Goal: Check status: Check status

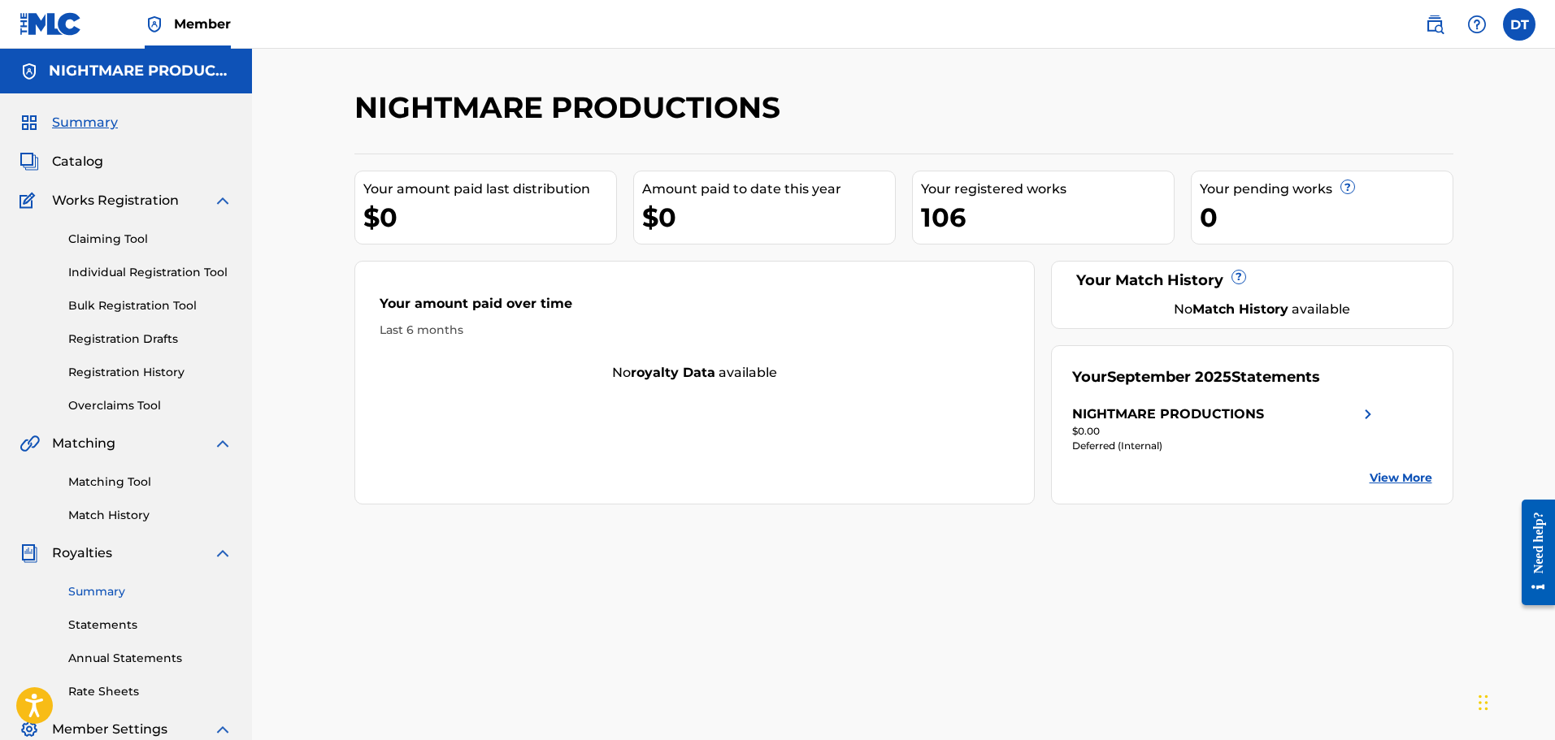
click at [89, 589] on link "Summary" at bounding box center [150, 592] width 164 height 17
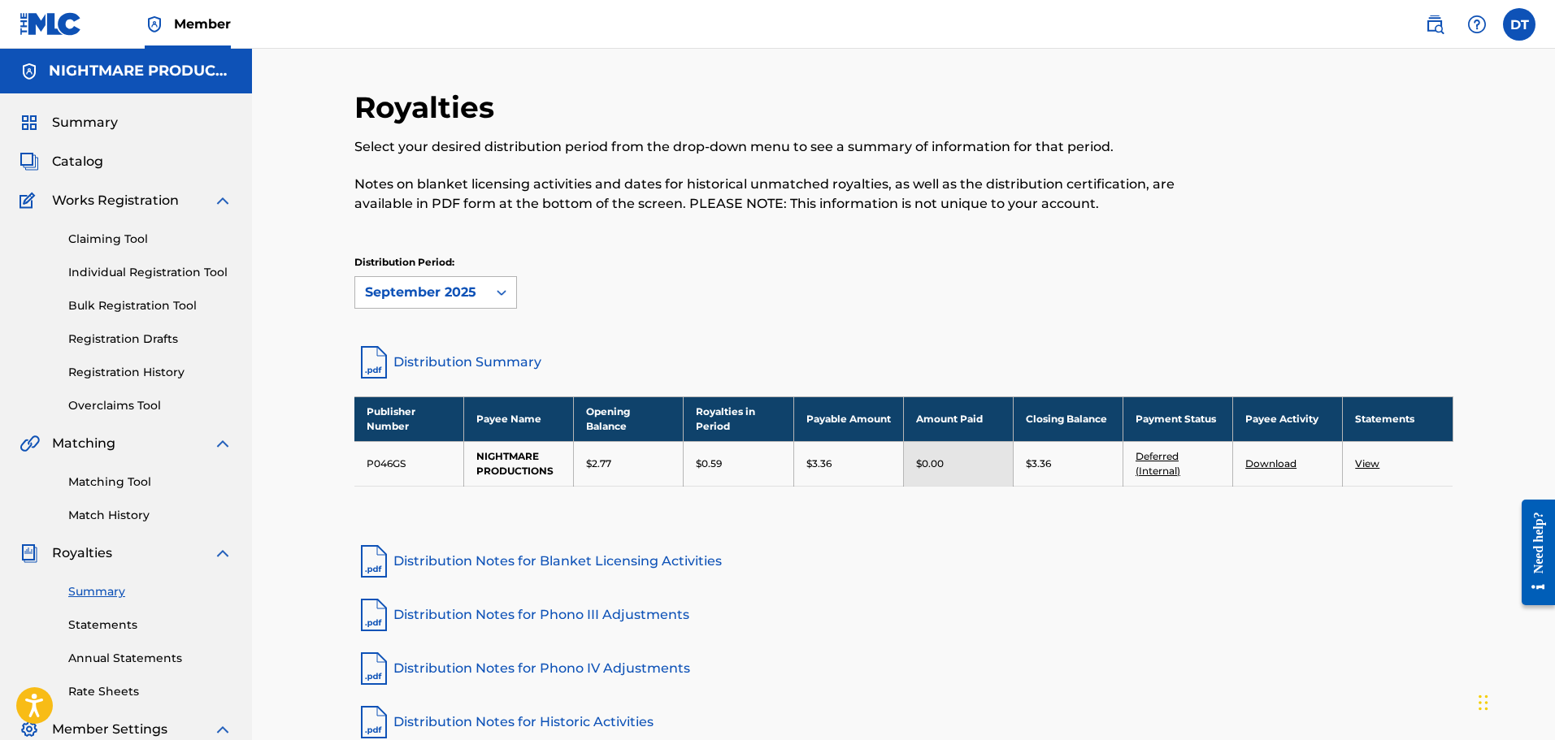
click at [443, 293] on div "September 2025" at bounding box center [421, 293] width 112 height 20
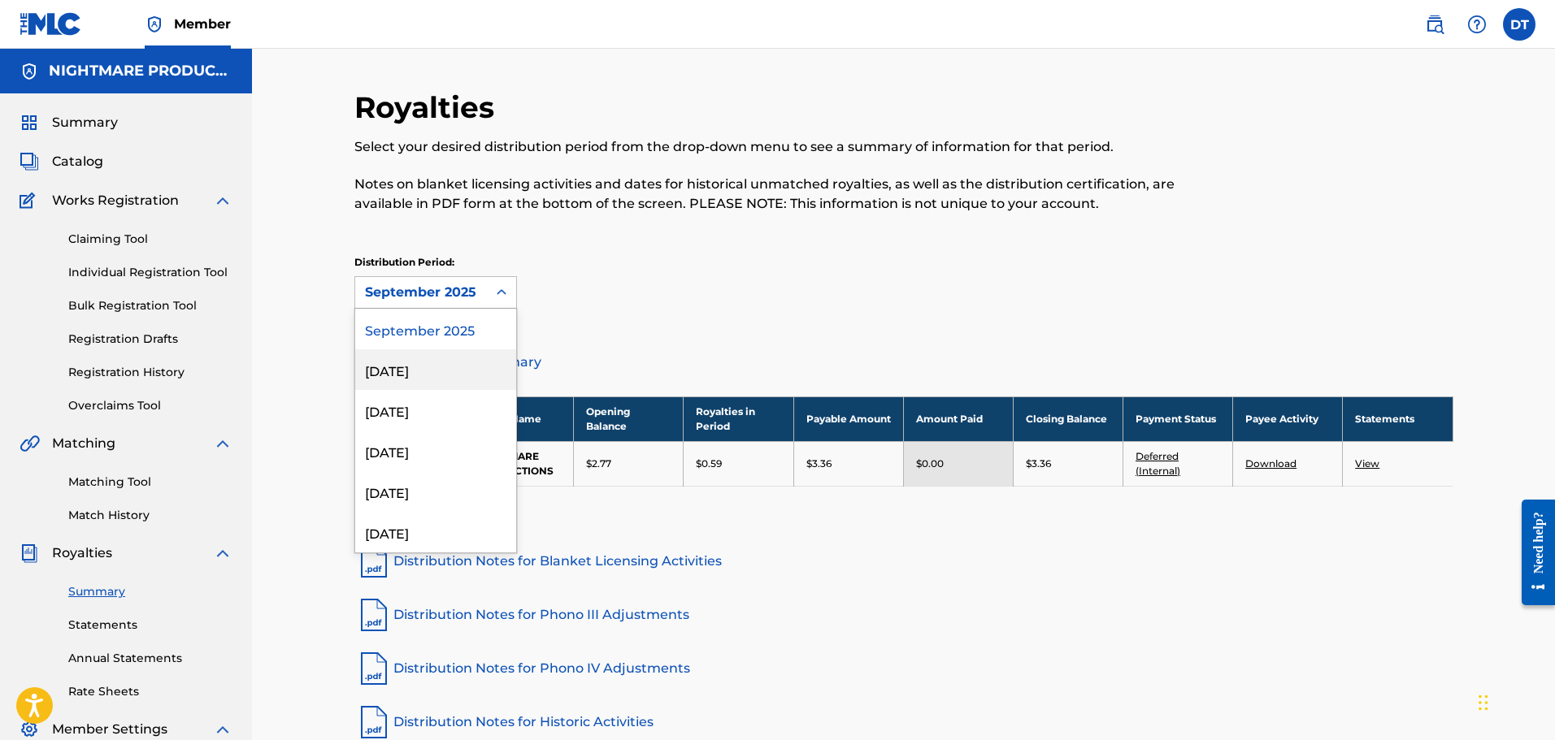
click at [427, 363] on div "[DATE]" at bounding box center [435, 370] width 161 height 41
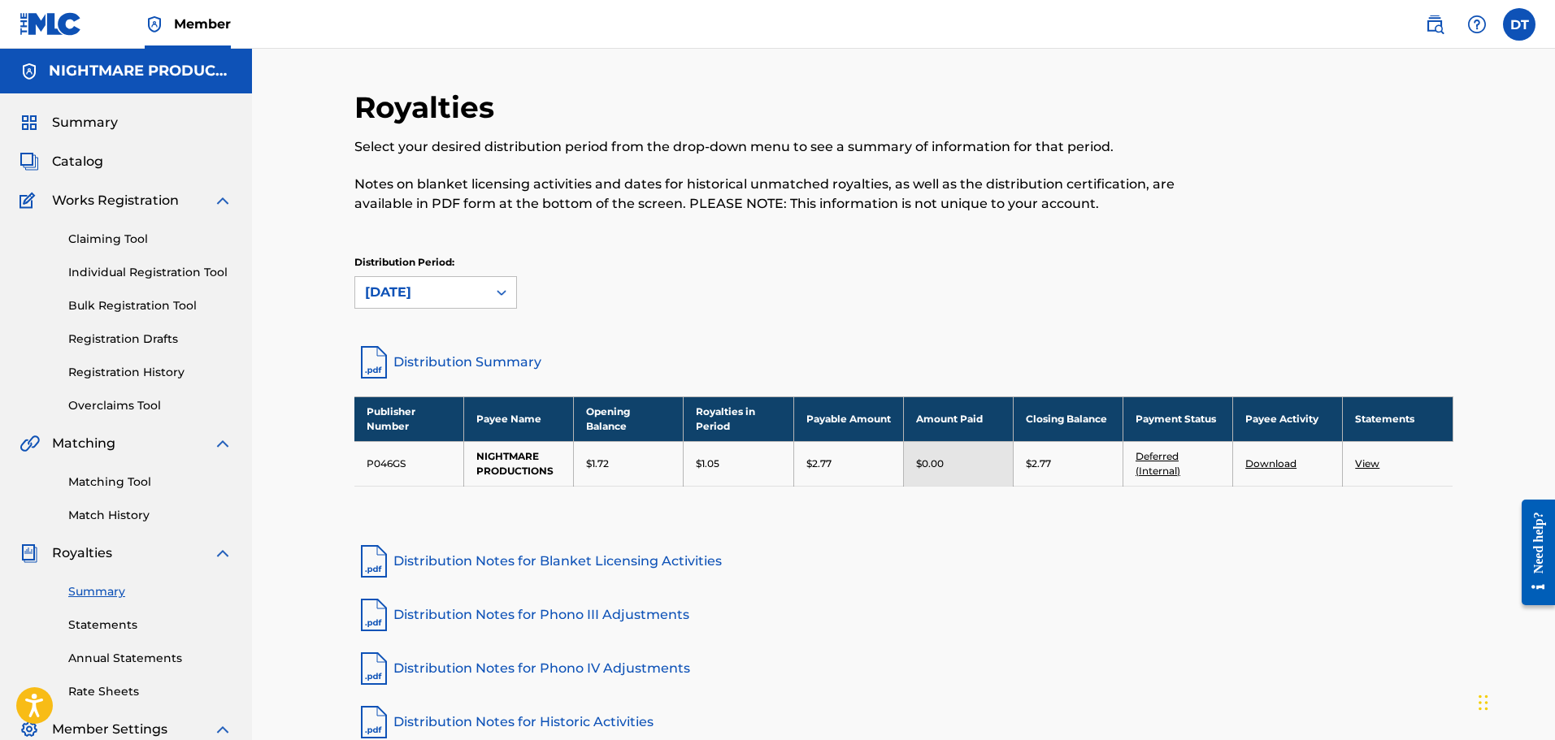
click at [459, 317] on div "Distribution Period: option [DATE], selected. [DATE]" at bounding box center [903, 289] width 1099 height 68
click at [458, 313] on div "Distribution Period: [DATE]" at bounding box center [903, 289] width 1099 height 68
click at [457, 310] on div "Distribution Period: [DATE]" at bounding box center [903, 289] width 1099 height 68
click at [457, 309] on div "Distribution Period: [DATE]" at bounding box center [903, 289] width 1099 height 68
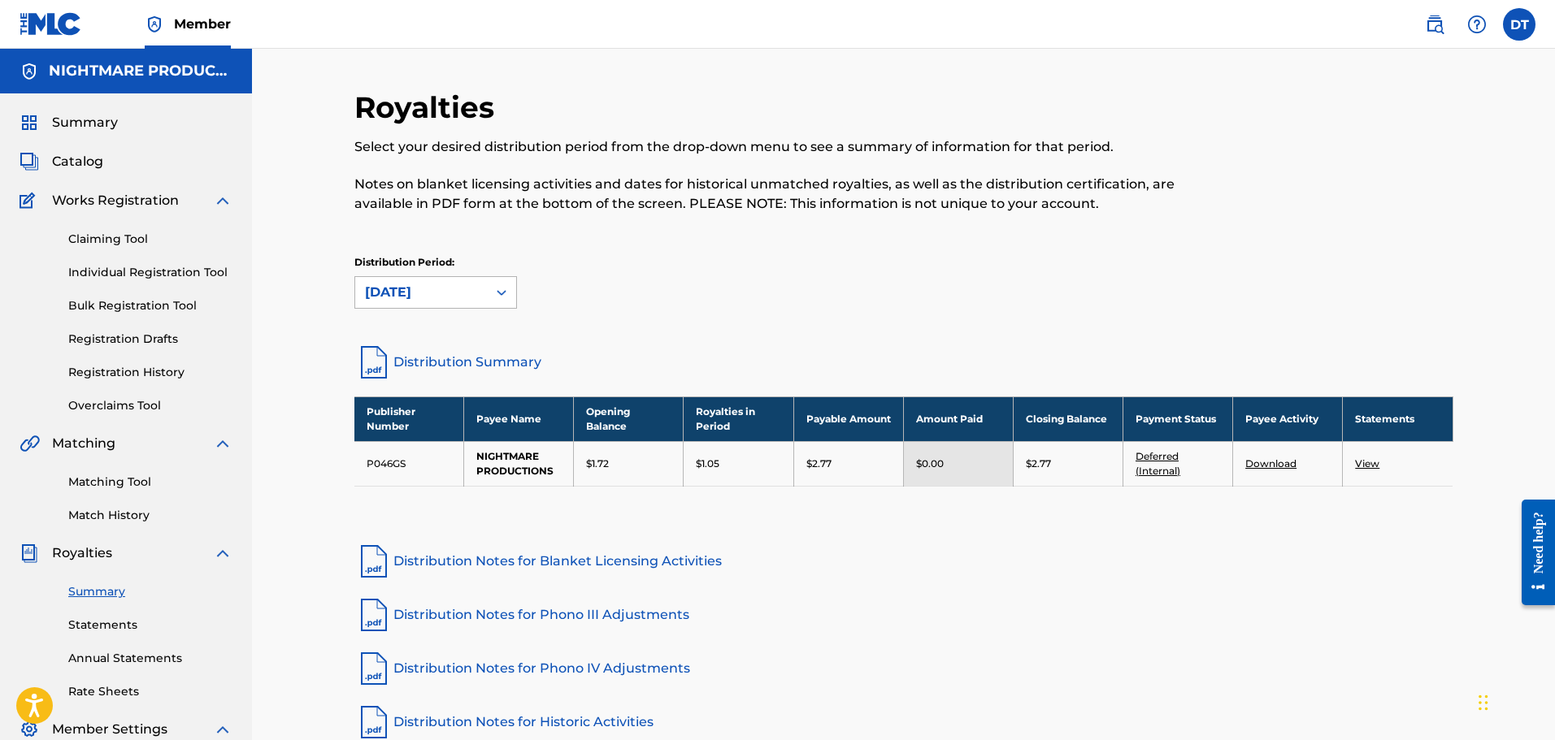
click at [454, 295] on div "[DATE]" at bounding box center [421, 293] width 112 height 20
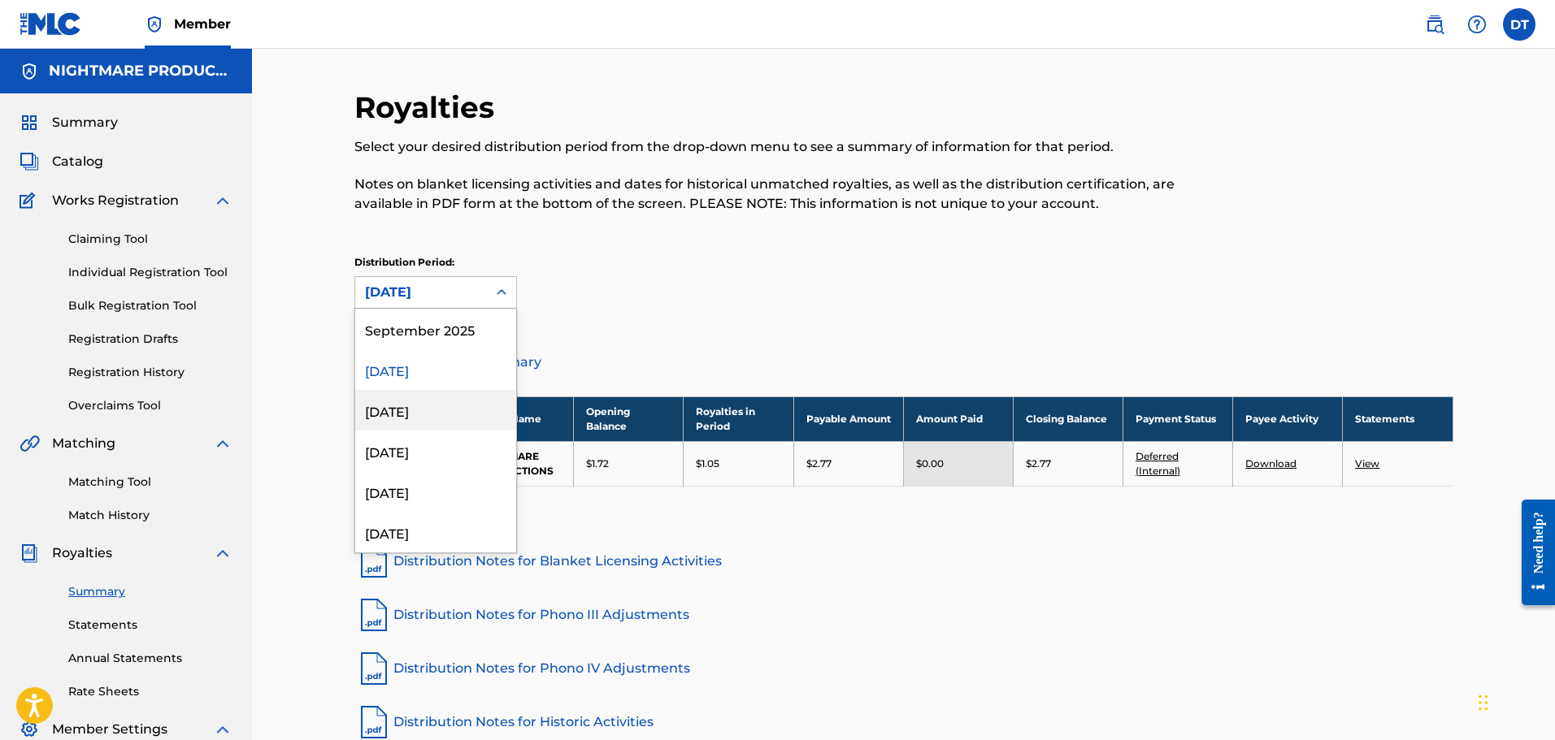
click at [411, 402] on div "[DATE]" at bounding box center [435, 410] width 161 height 41
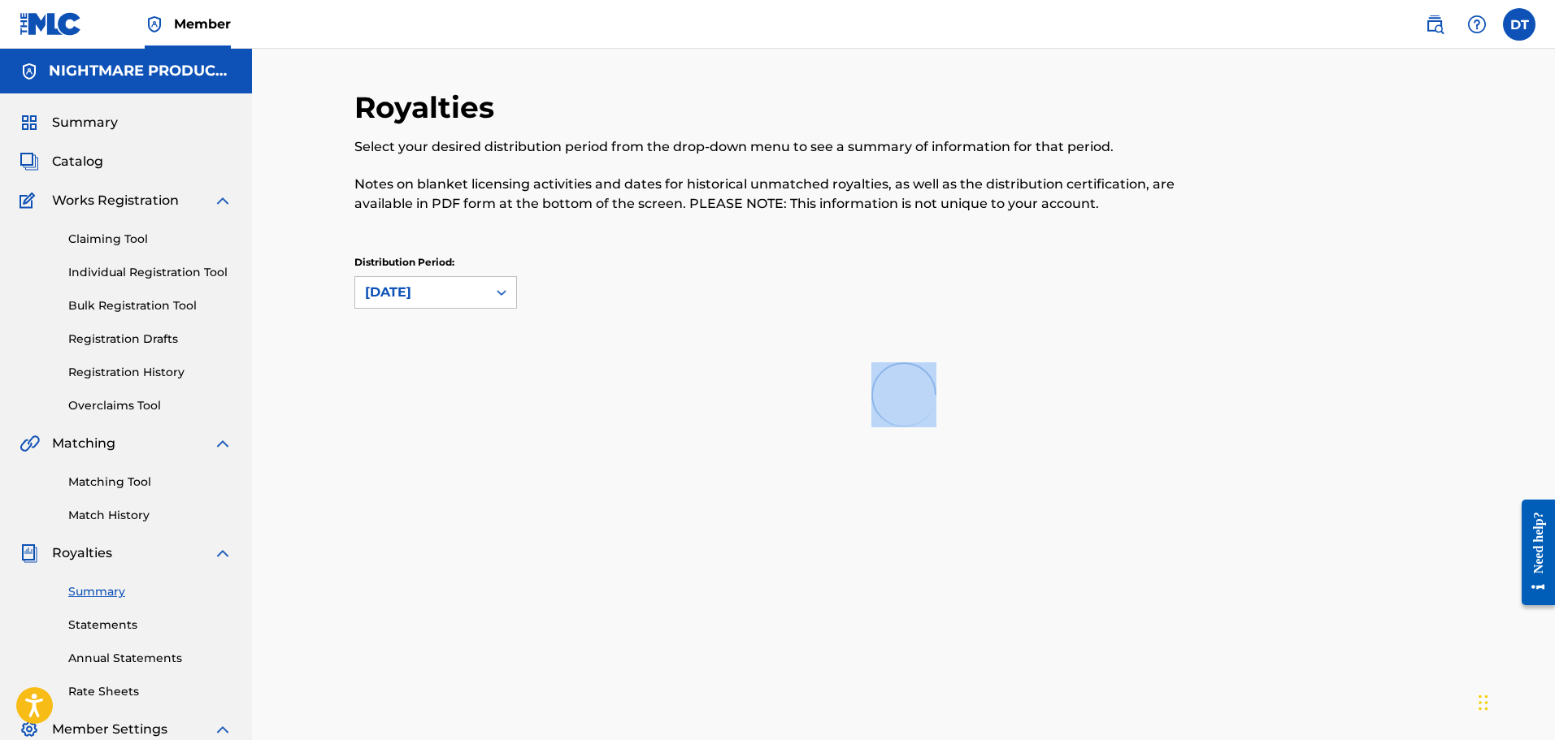
click at [411, 402] on div at bounding box center [903, 395] width 1099 height 104
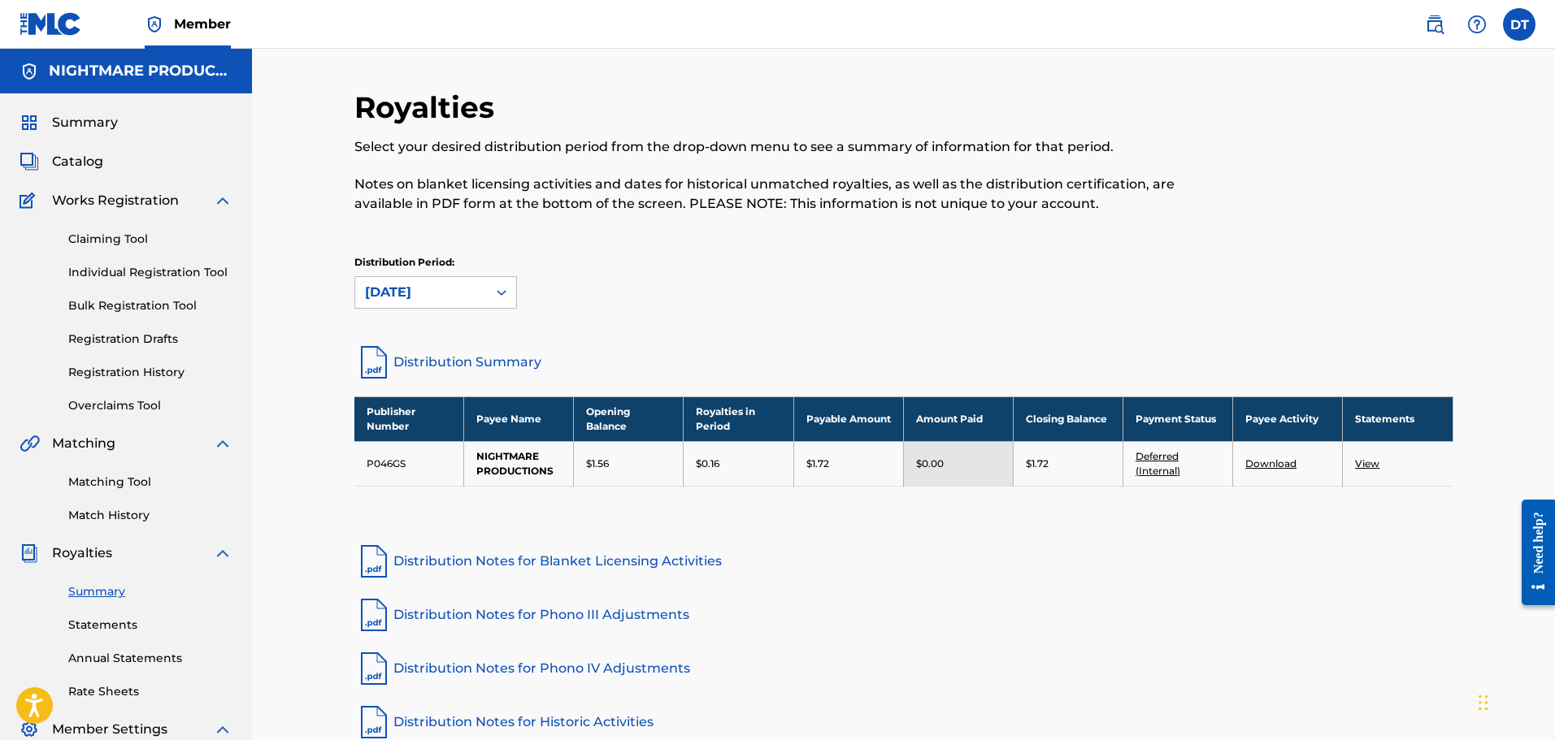
click at [628, 310] on div "Distribution Period: [DATE]" at bounding box center [903, 289] width 1099 height 68
click at [487, 295] on div at bounding box center [501, 292] width 29 height 29
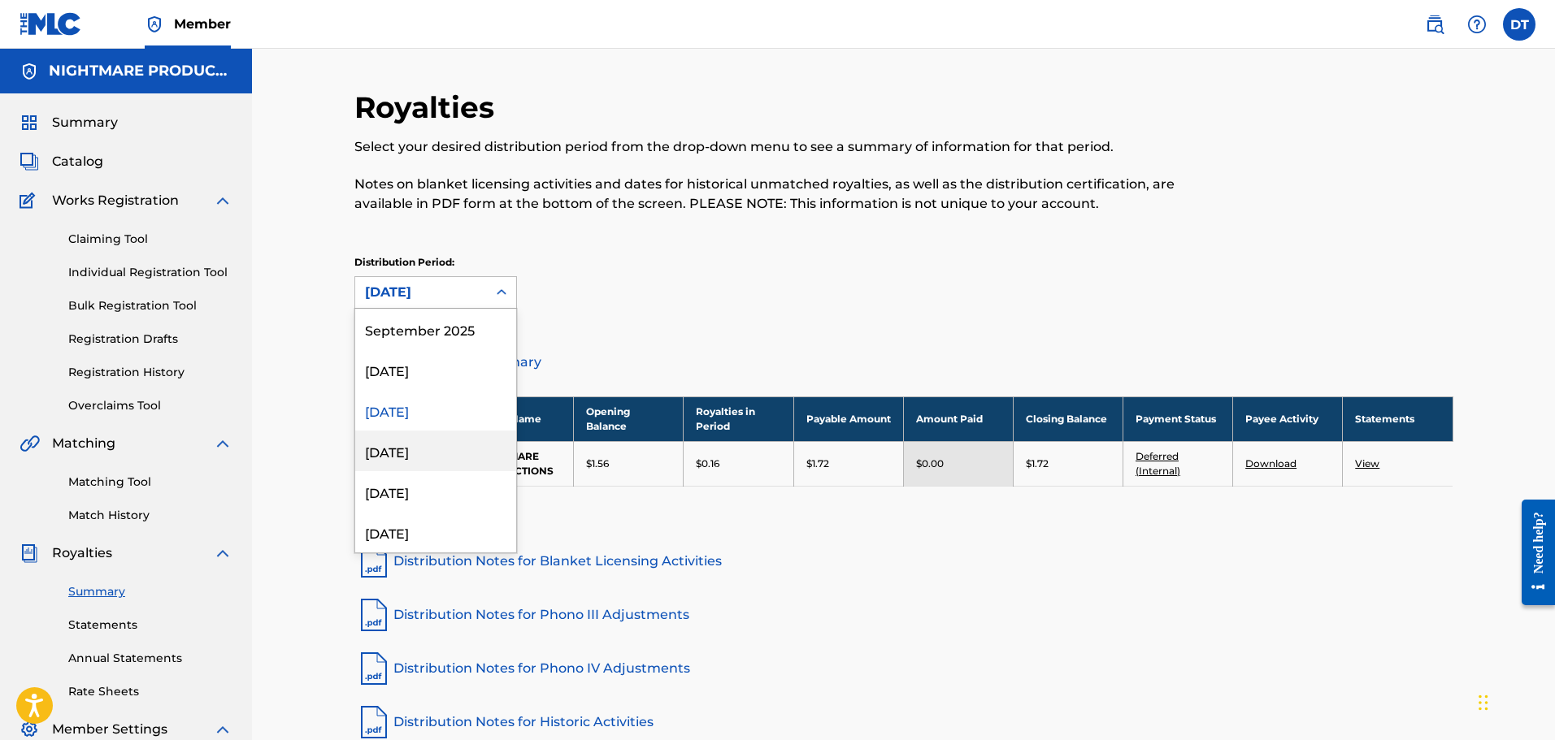
click at [415, 451] on div "[DATE]" at bounding box center [435, 451] width 161 height 41
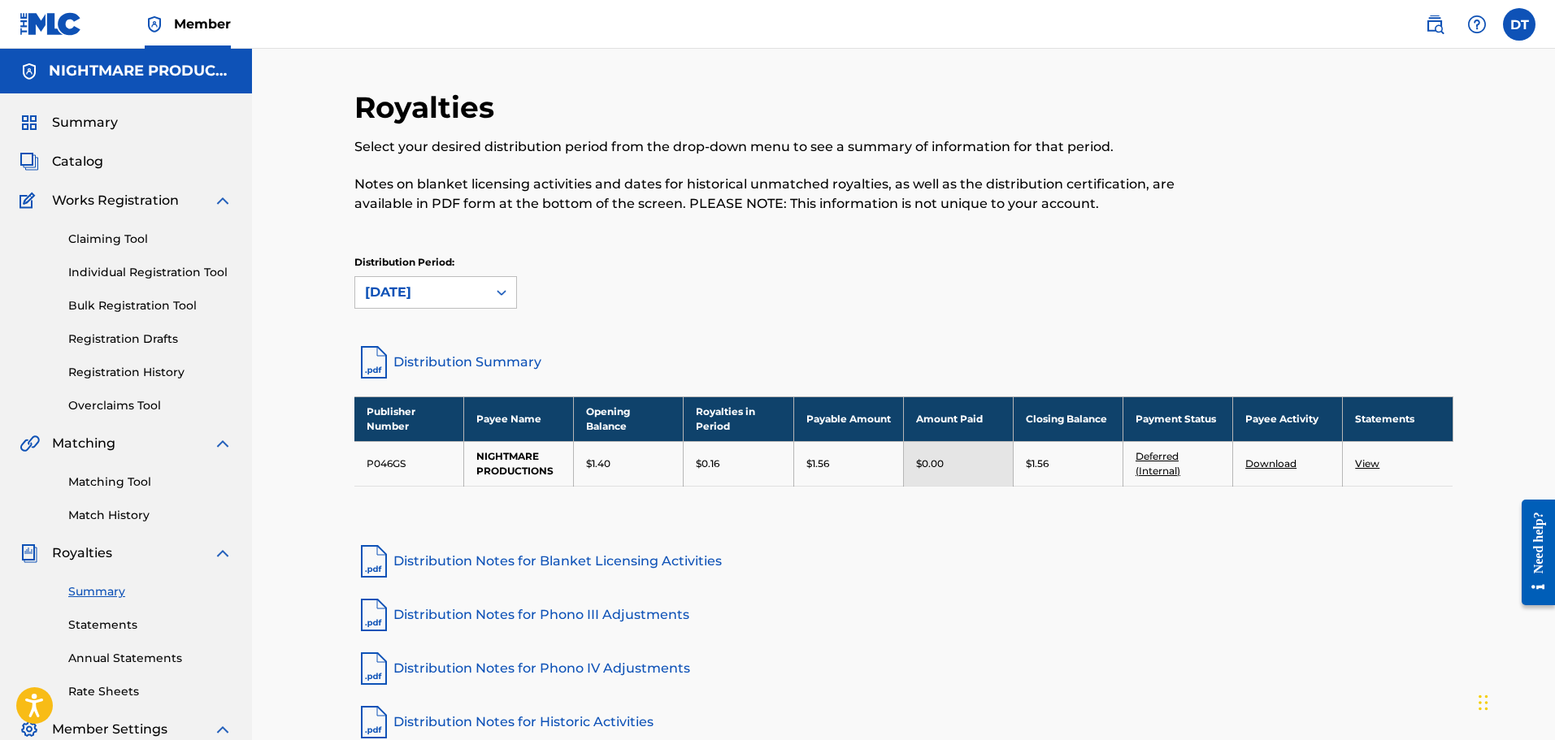
click at [441, 302] on div "[DATE]" at bounding box center [421, 293] width 112 height 20
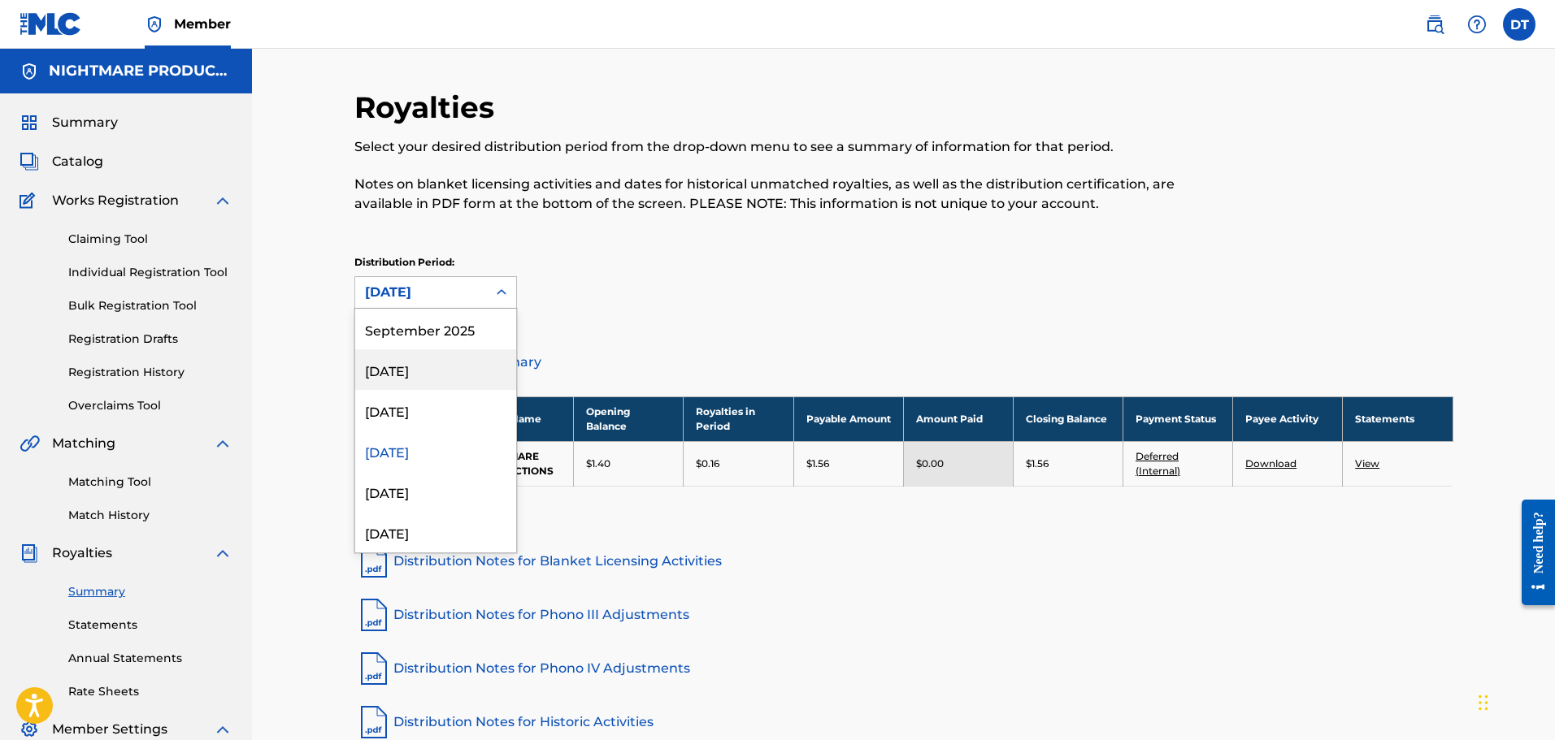
click at [421, 357] on div "[DATE]" at bounding box center [435, 370] width 161 height 41
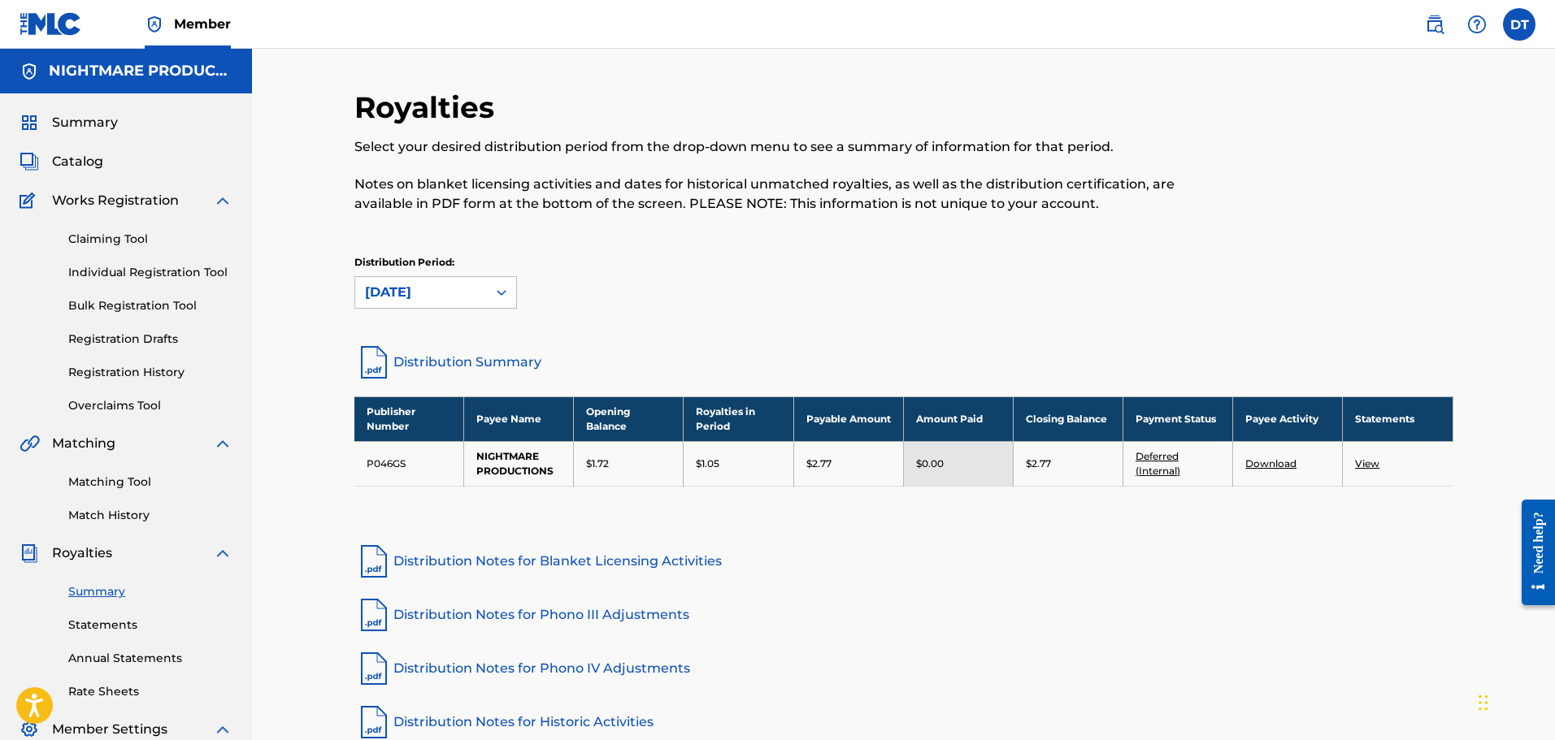
click at [437, 300] on div "[DATE]" at bounding box center [421, 293] width 112 height 20
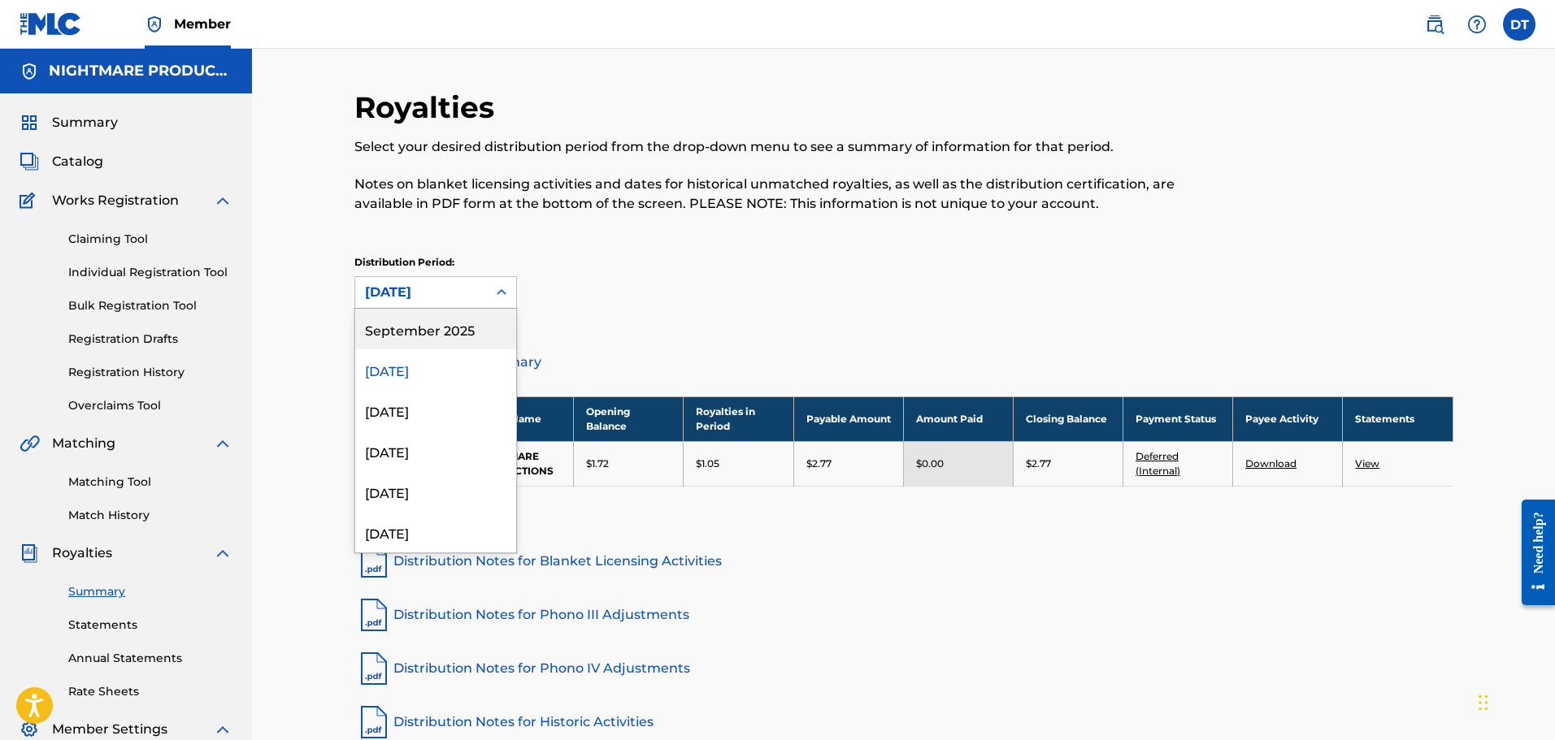
click at [419, 327] on div "September 2025" at bounding box center [435, 329] width 161 height 41
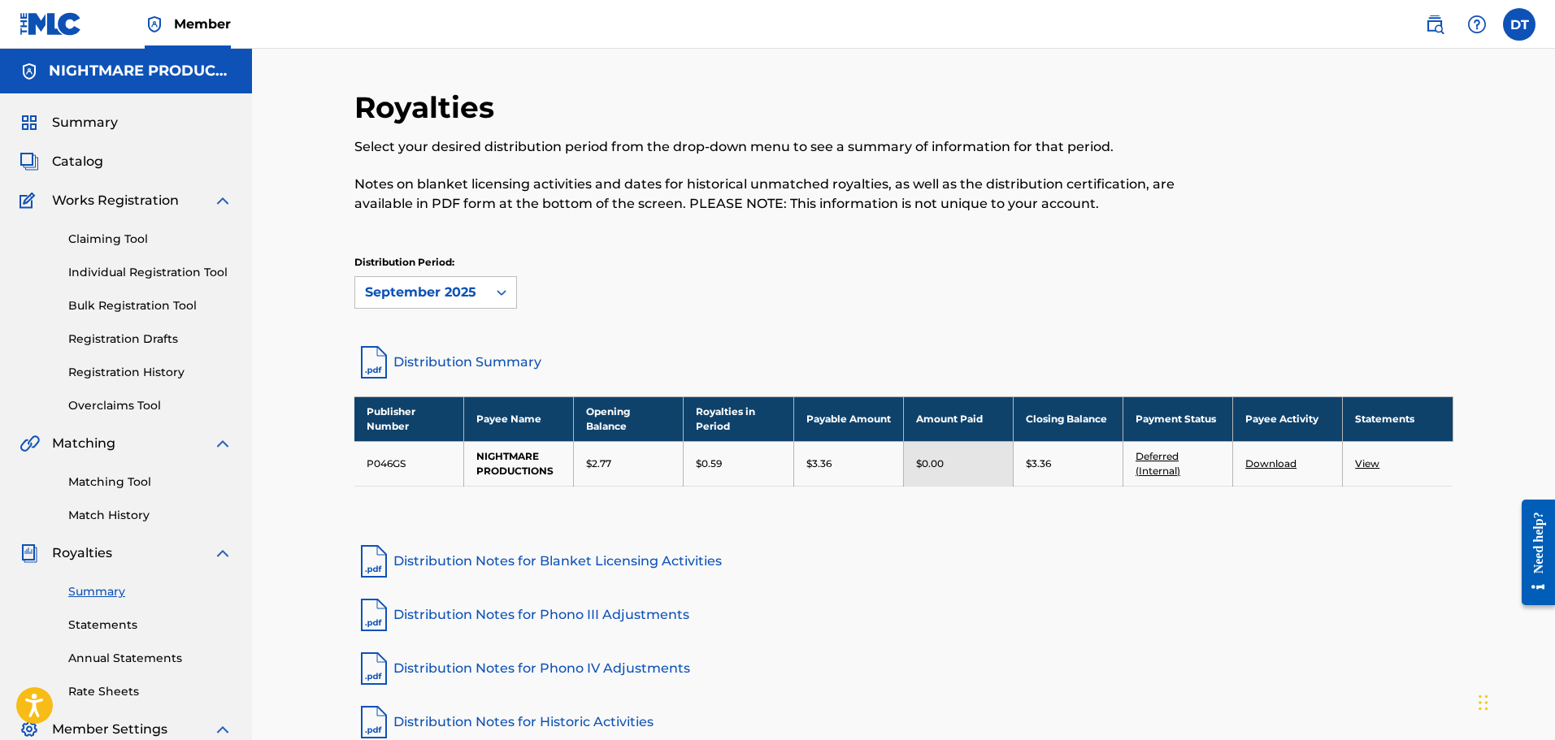
click at [459, 297] on div "September 2025" at bounding box center [421, 293] width 112 height 20
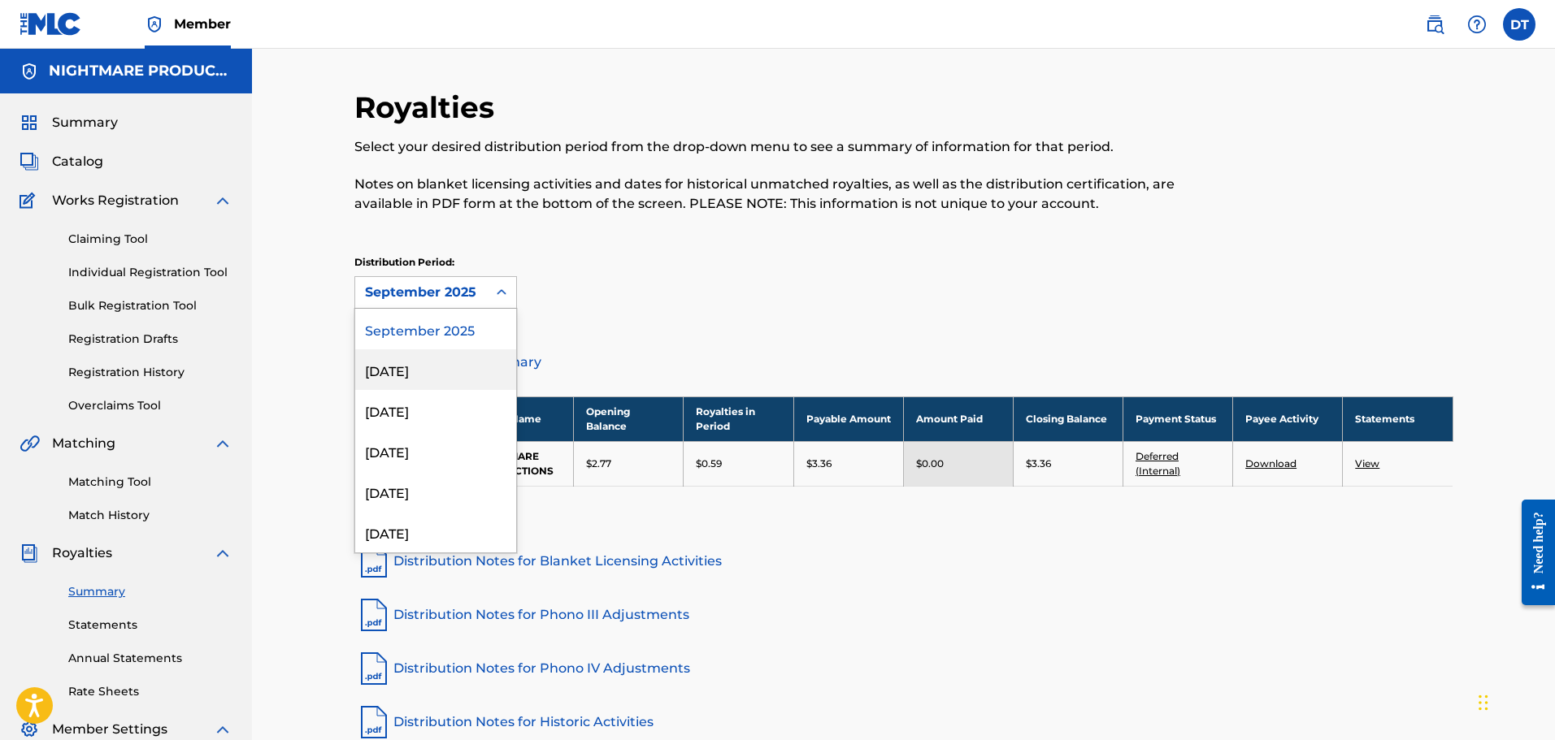
click at [431, 362] on div "[DATE]" at bounding box center [435, 370] width 161 height 41
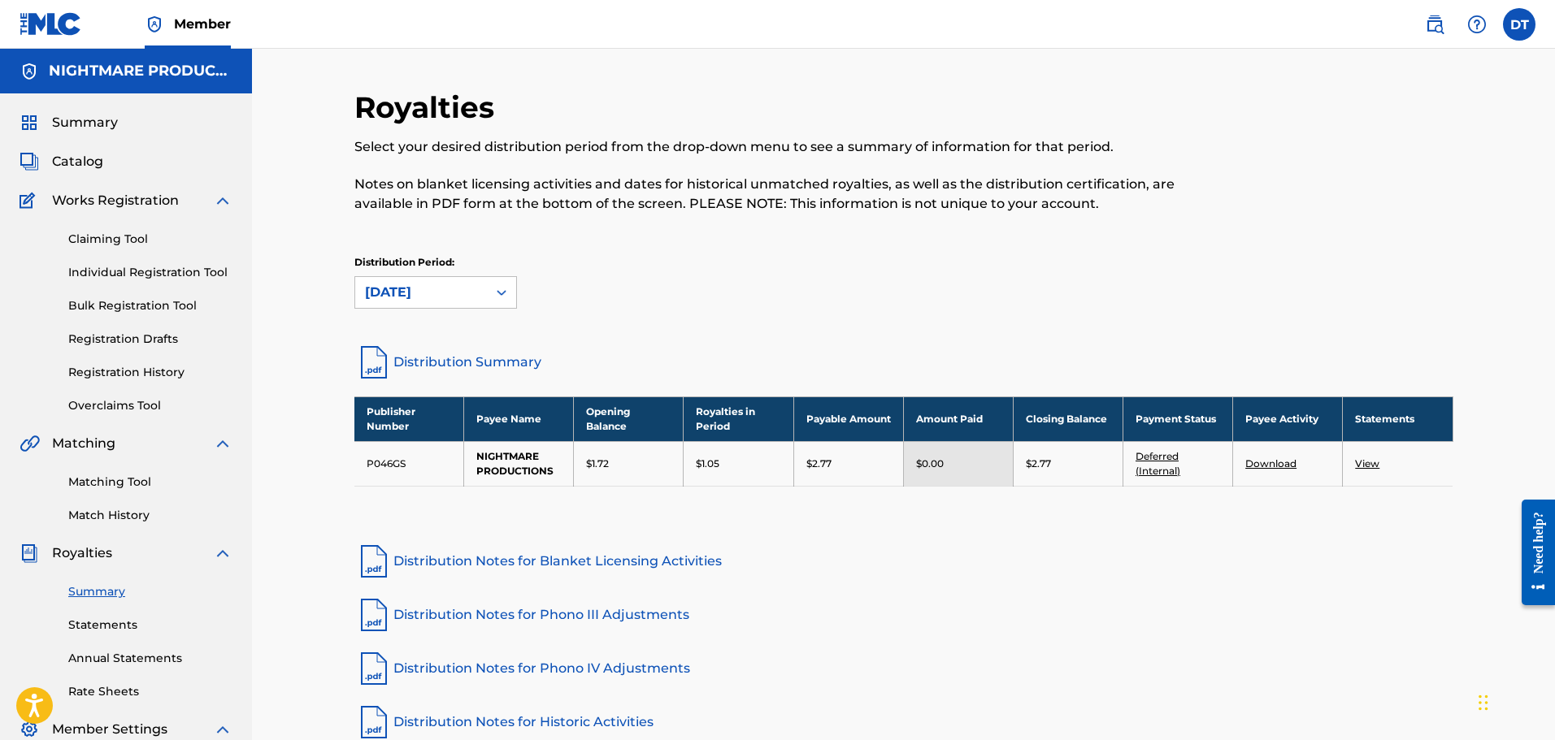
click at [449, 296] on div "[DATE]" at bounding box center [421, 293] width 112 height 20
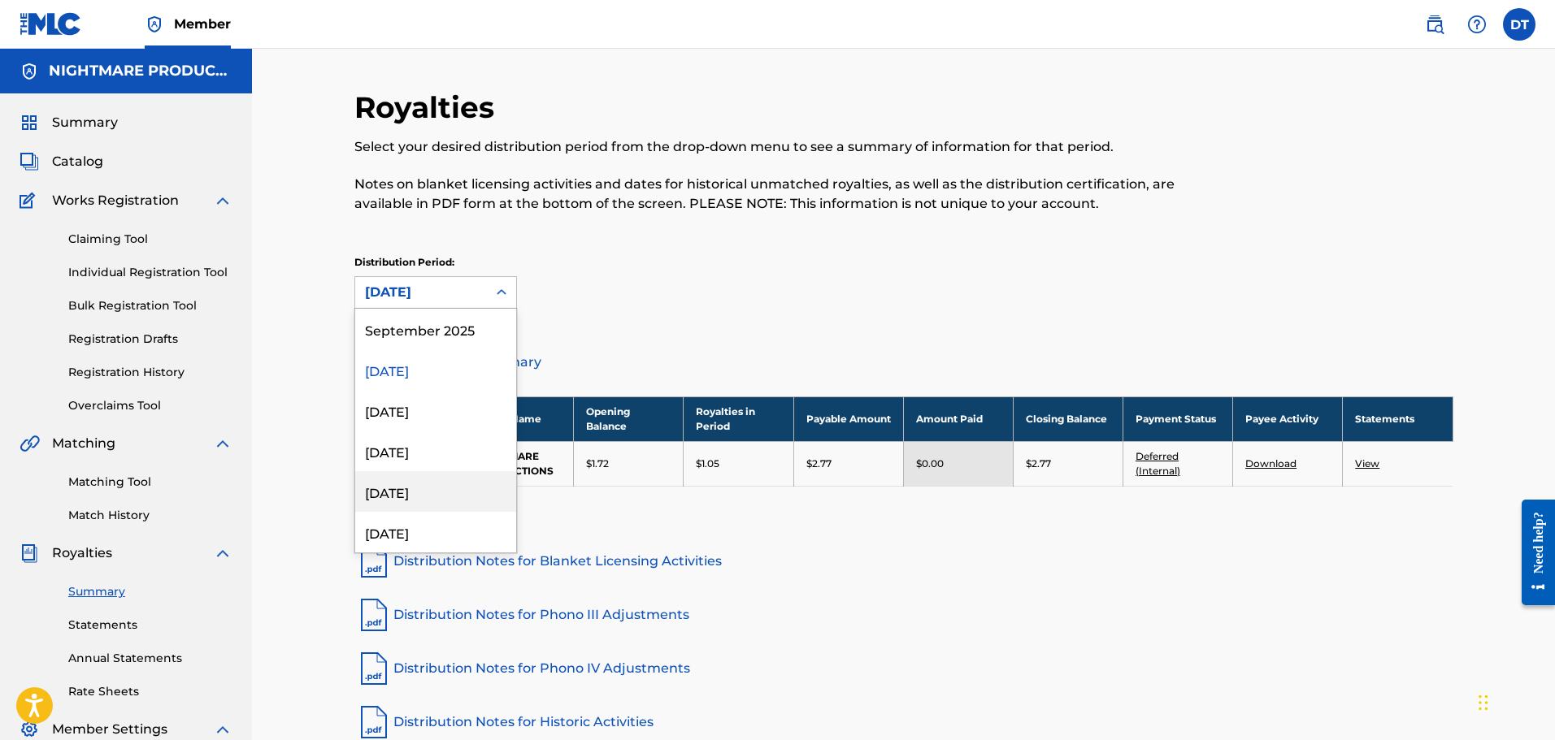
click at [407, 489] on div "[DATE]" at bounding box center [435, 491] width 161 height 41
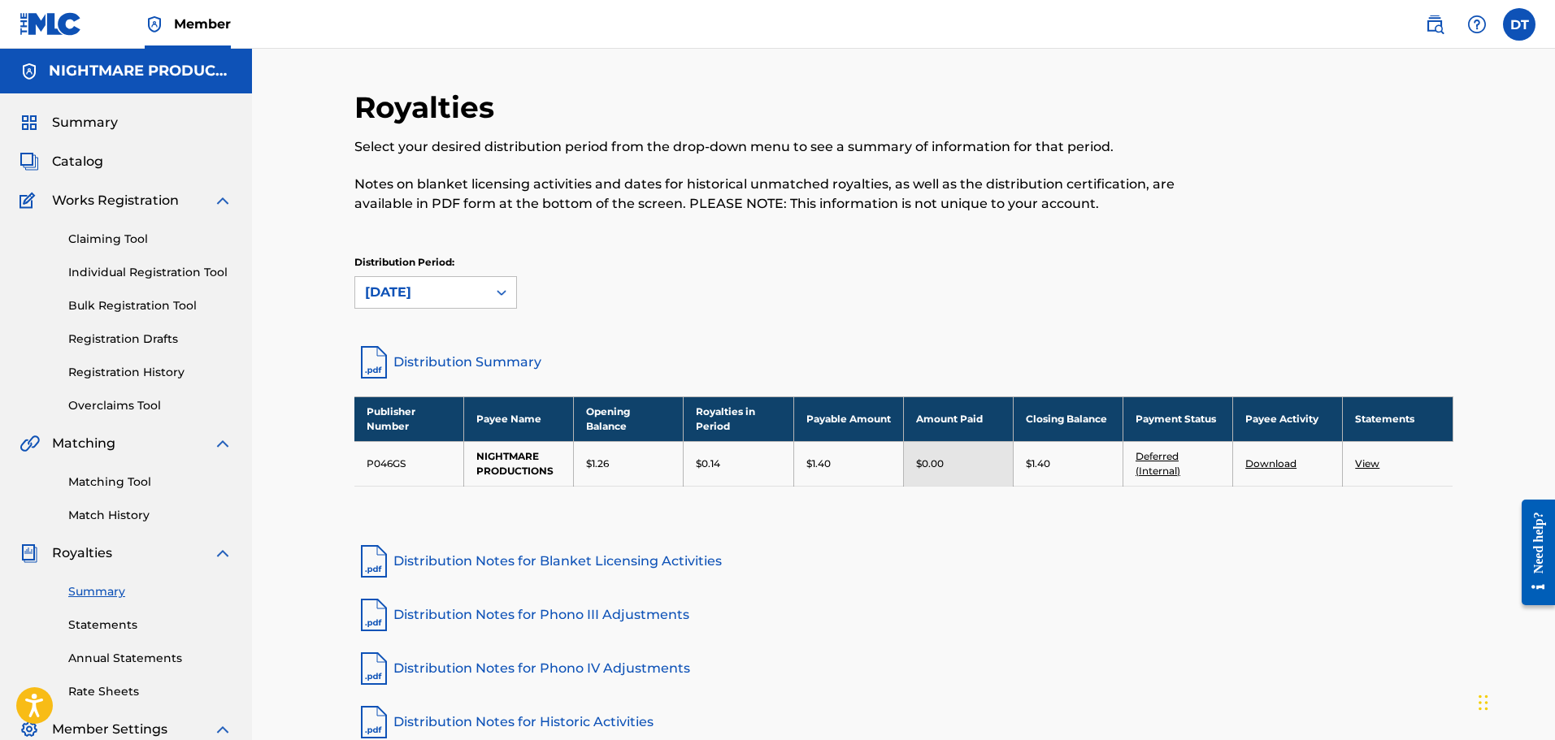
click at [430, 296] on div "[DATE]" at bounding box center [421, 293] width 112 height 20
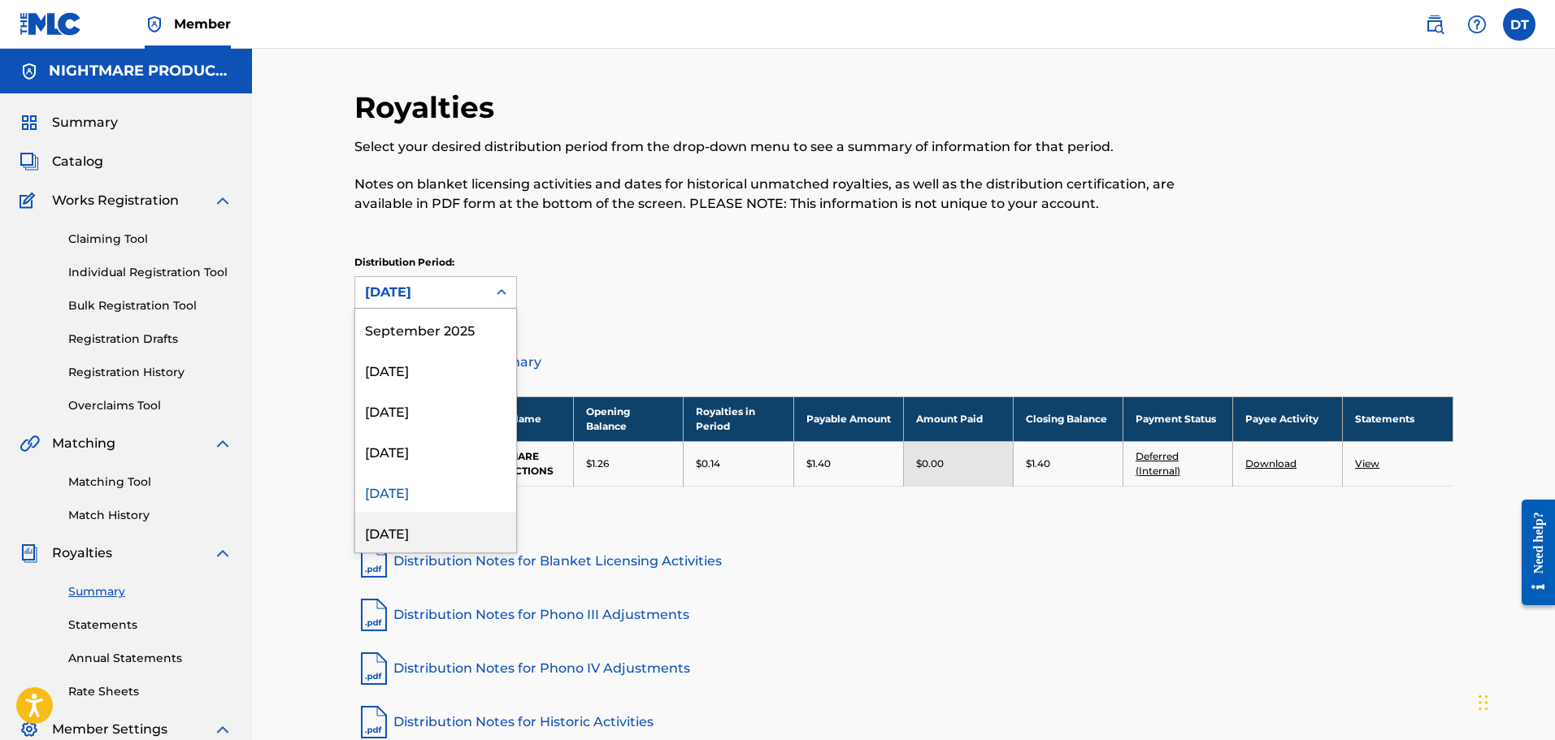
click at [403, 531] on div "[DATE]" at bounding box center [435, 532] width 161 height 41
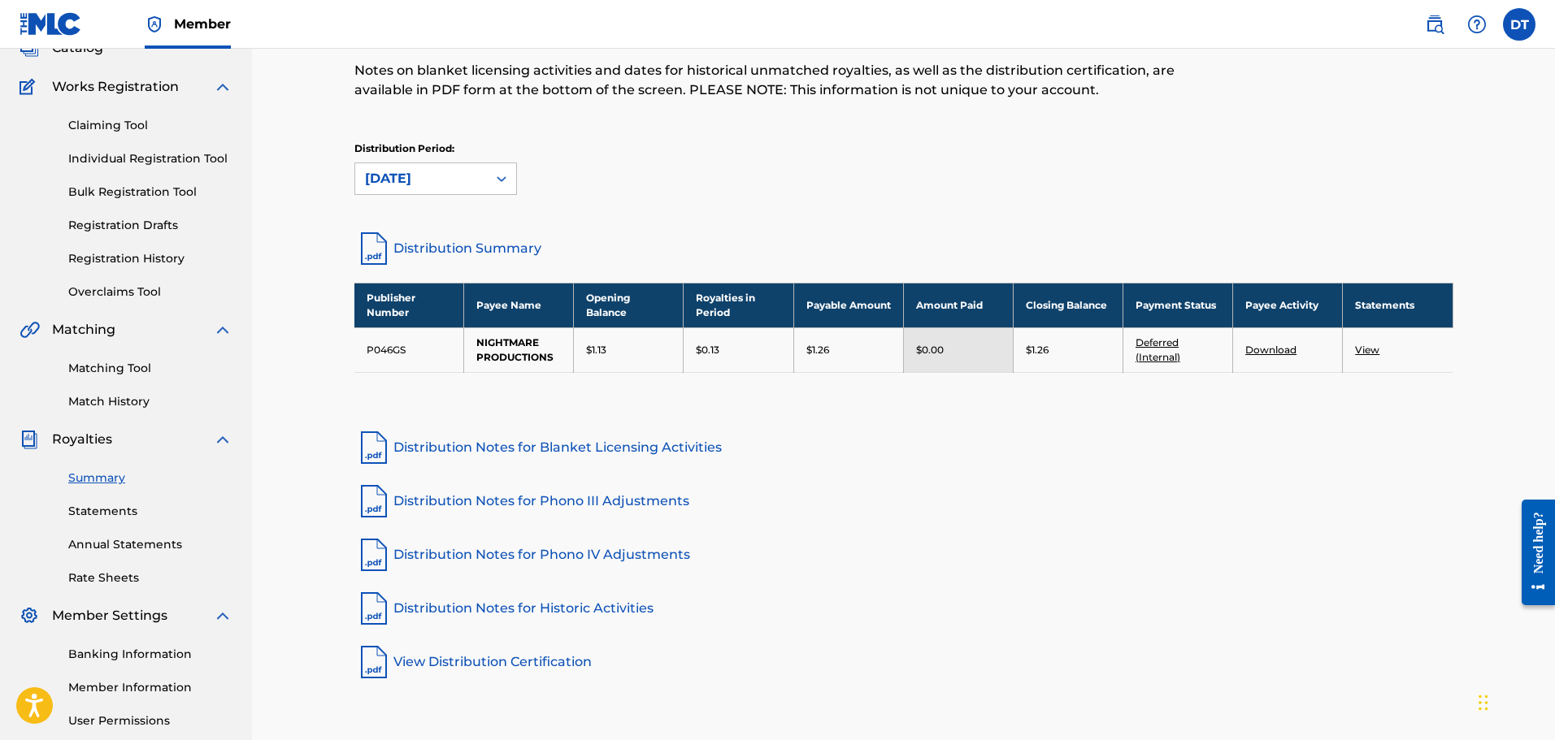
scroll to position [115, 0]
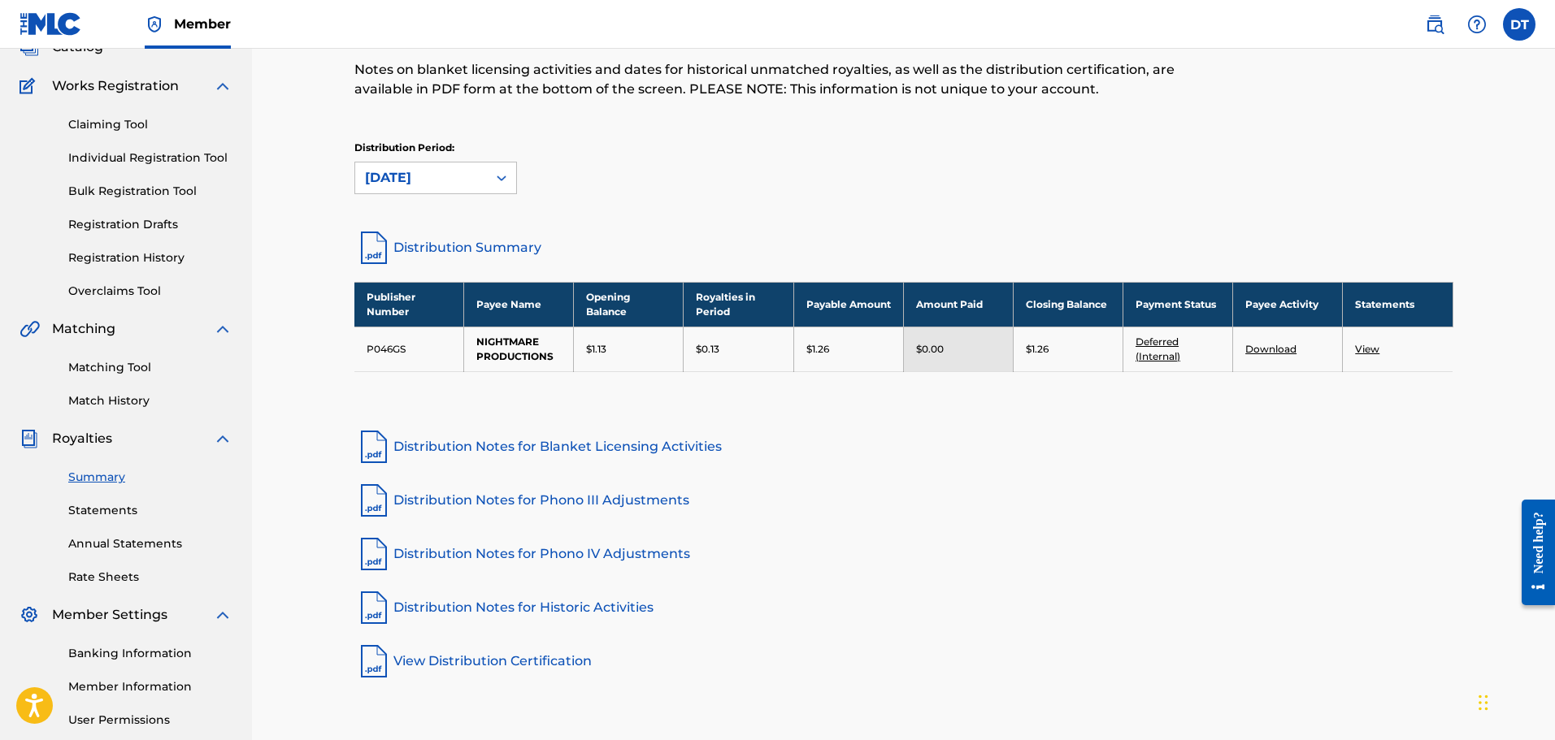
click at [422, 173] on div "[DATE]" at bounding box center [421, 178] width 112 height 20
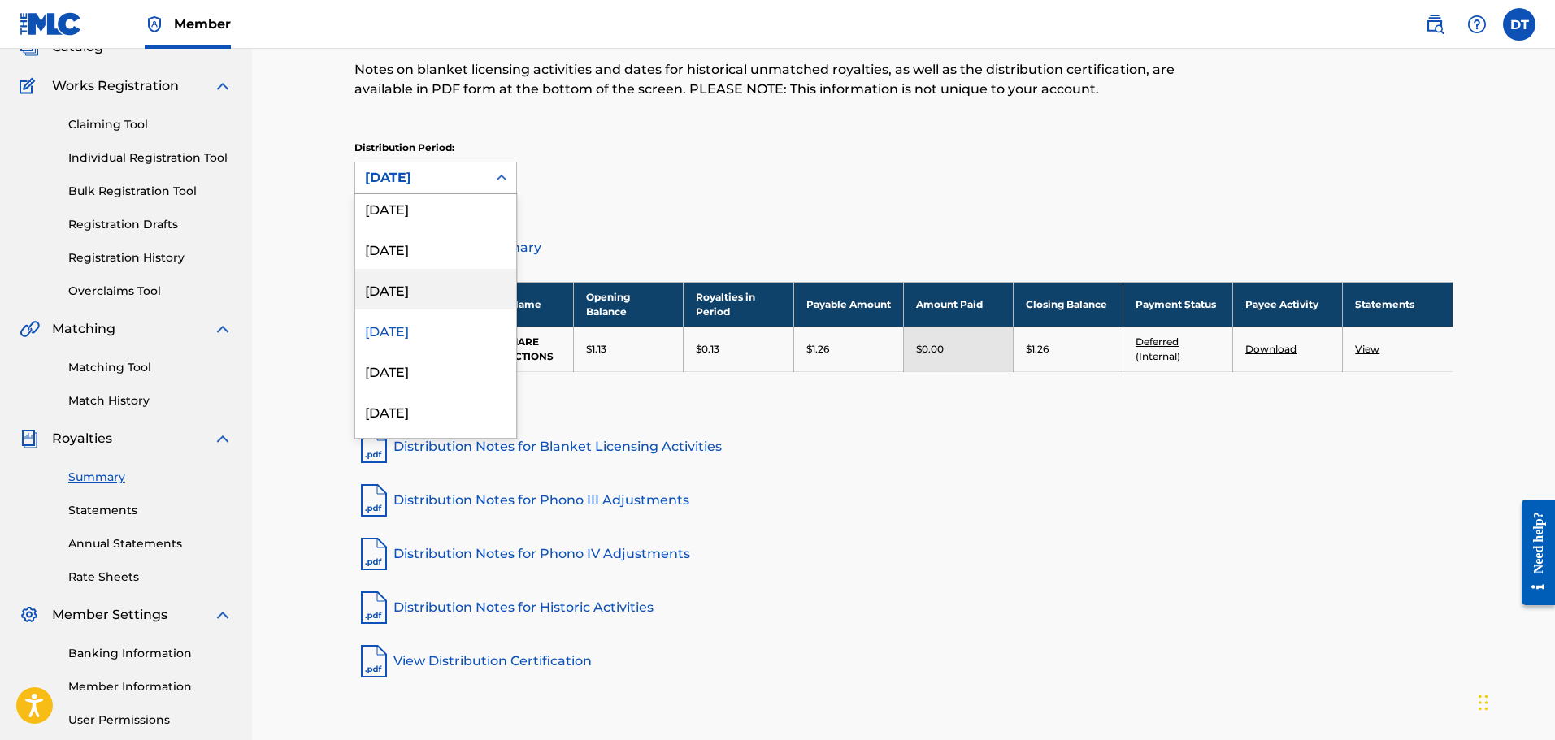
scroll to position [91, 0]
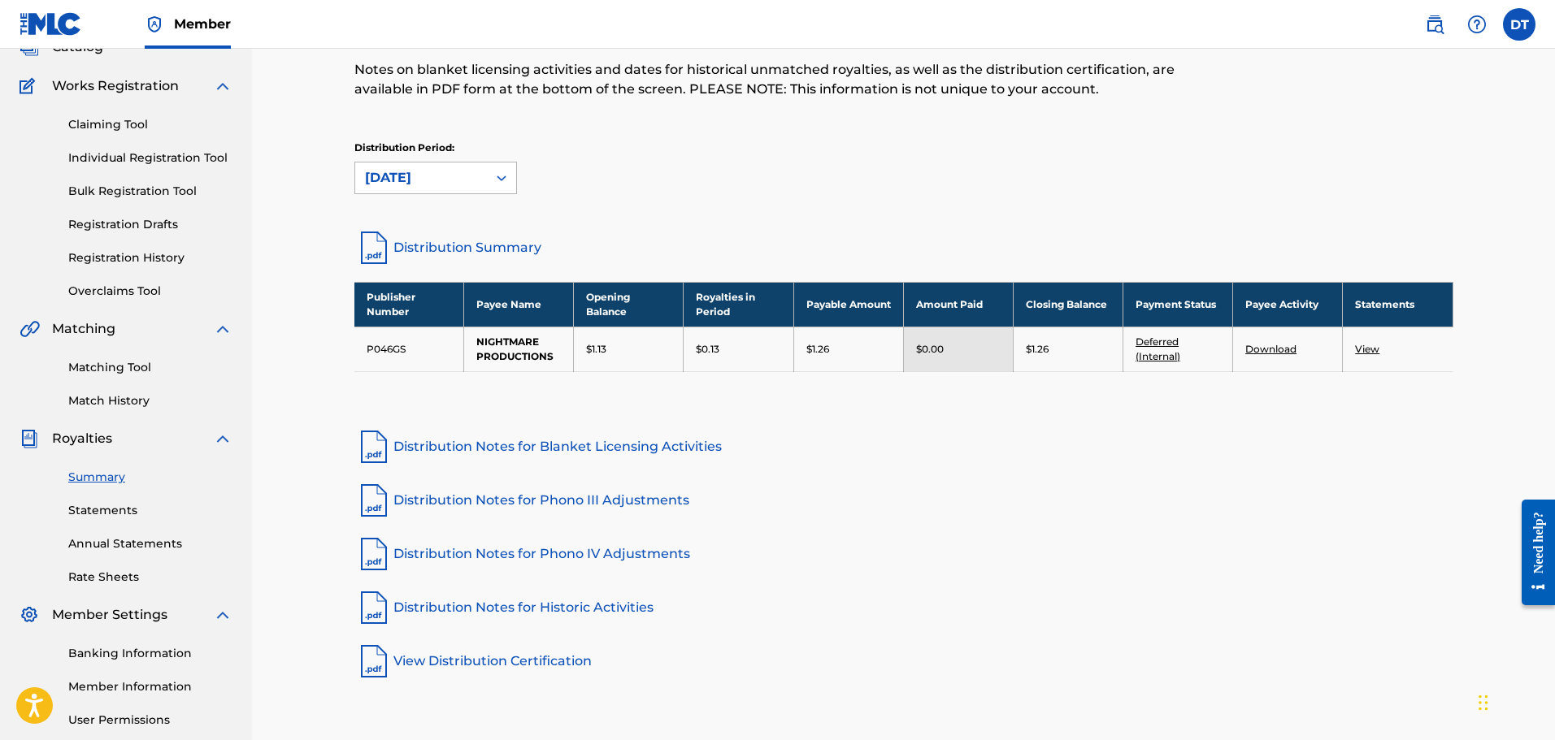
drag, startPoint x: 406, startPoint y: 365, endPoint x: 373, endPoint y: 178, distance: 189.8
click at [373, 178] on div "[DATE]" at bounding box center [421, 178] width 112 height 20
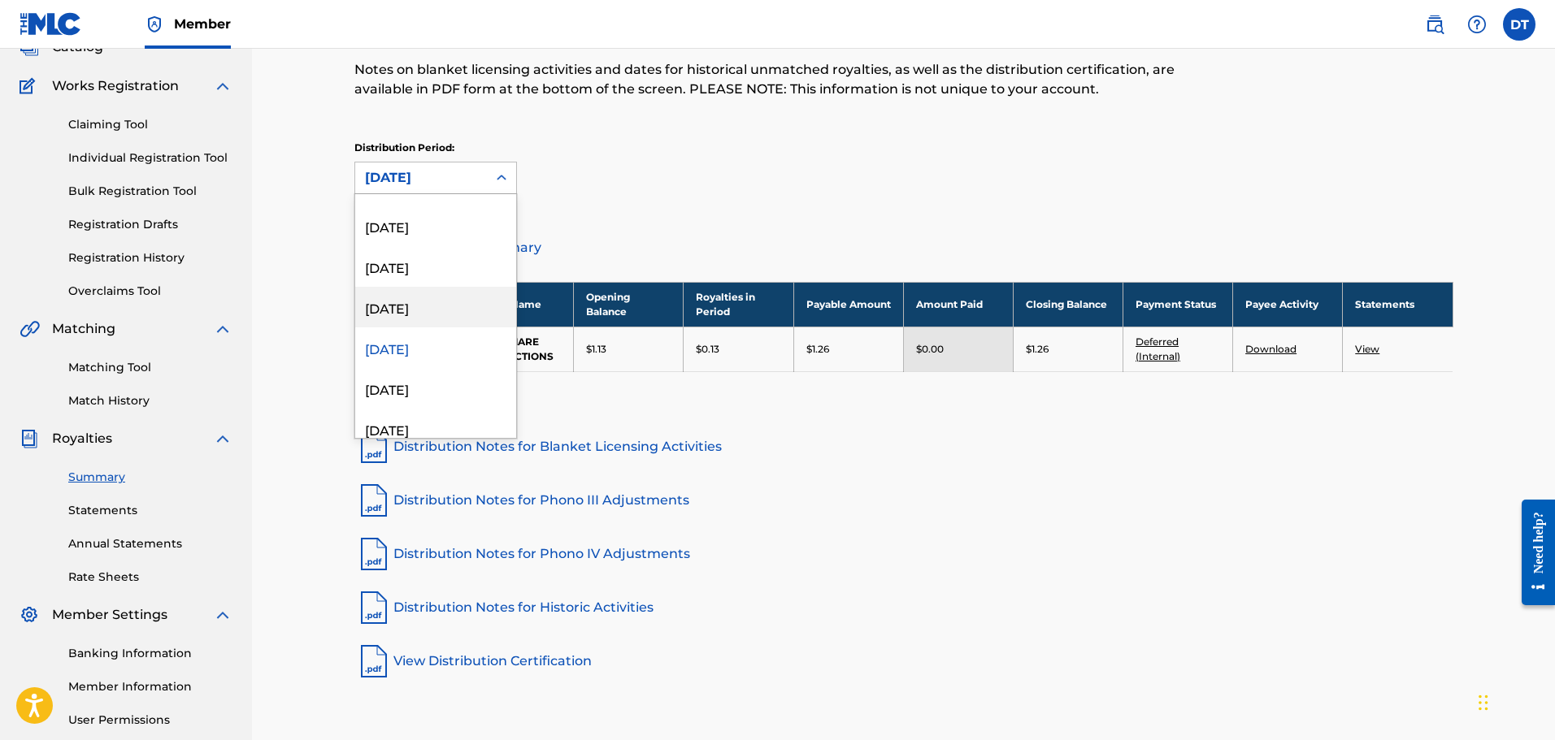
scroll to position [71, 0]
click at [384, 382] on div "[DATE]" at bounding box center [435, 387] width 161 height 41
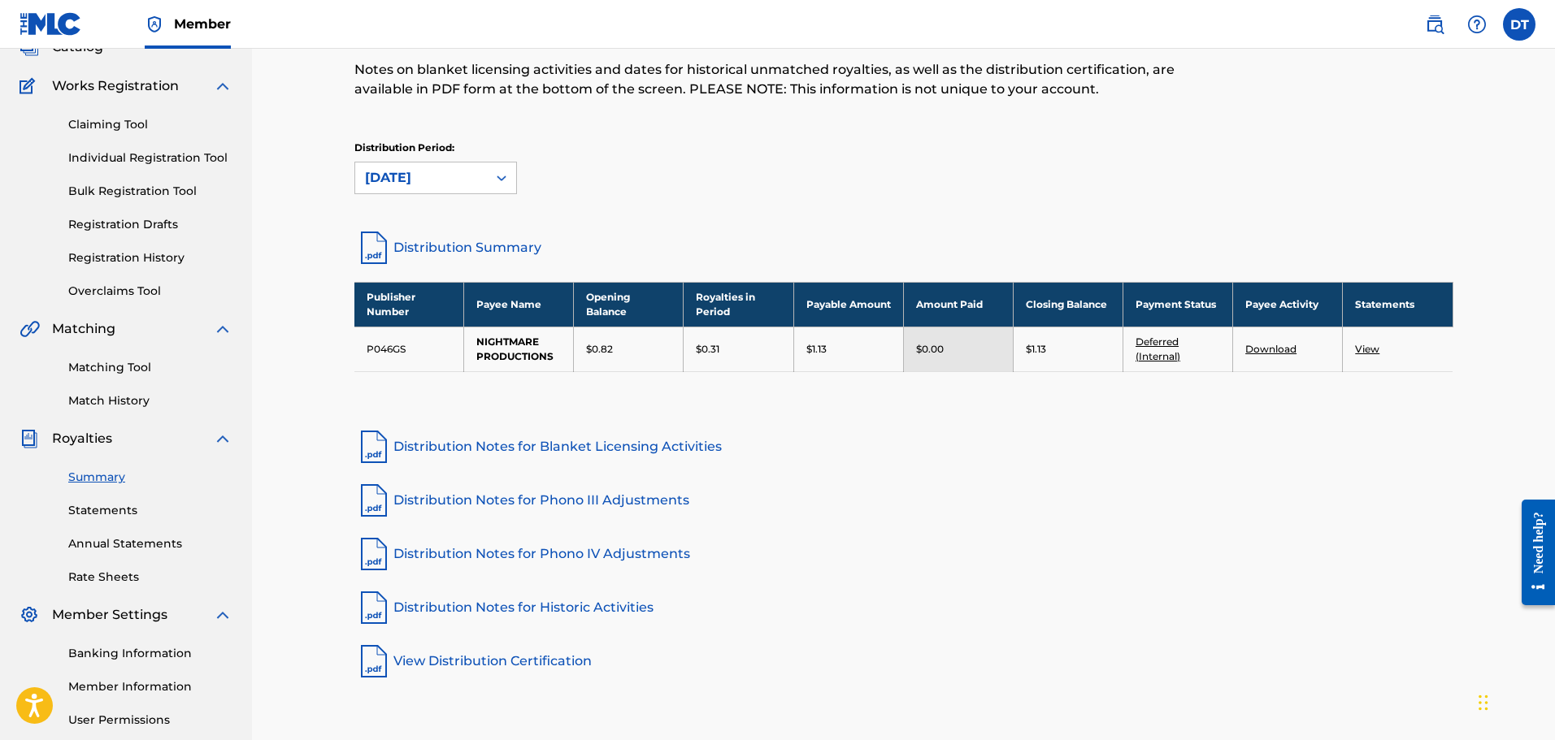
click at [431, 180] on div "[DATE]" at bounding box center [421, 178] width 112 height 20
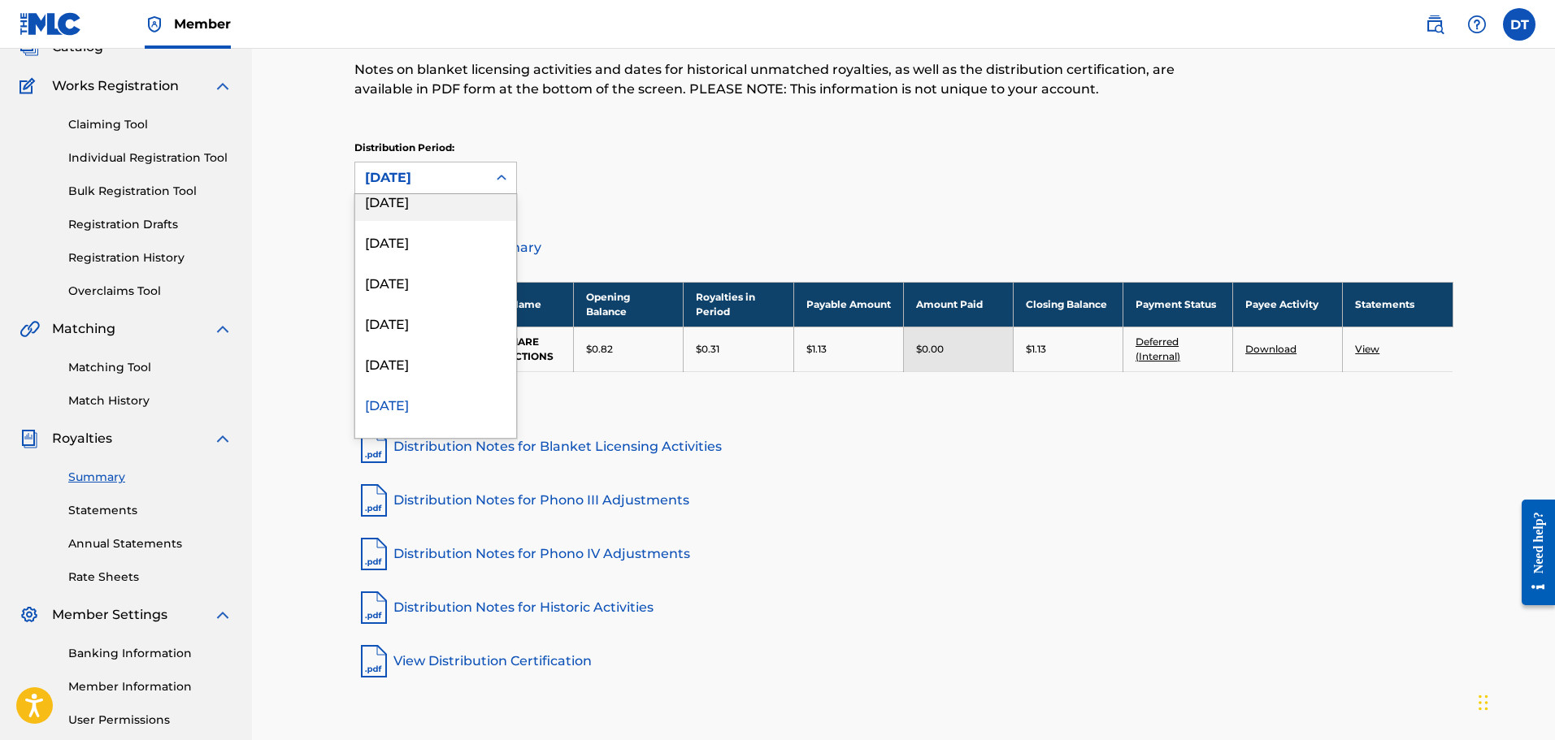
scroll to position [0, 0]
click at [430, 212] on div "September 2025" at bounding box center [435, 214] width 161 height 41
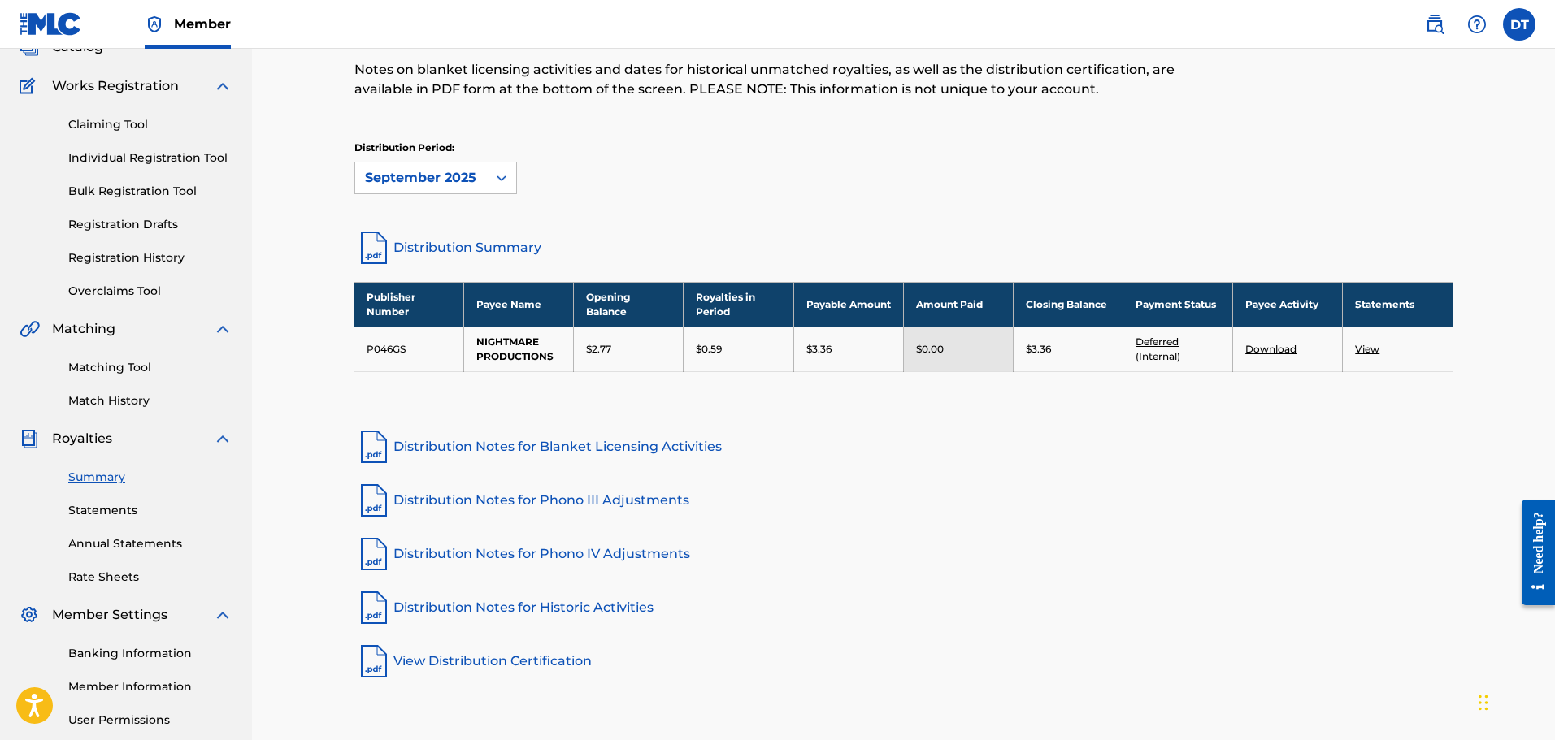
click at [317, 296] on div "Royalties Select your desired distribution period from the drop-down menu to se…" at bounding box center [903, 374] width 1303 height 881
